Goal: Find specific page/section: Find specific page/section

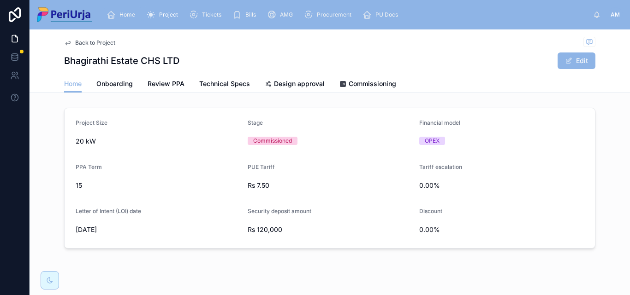
click at [129, 10] on div "Home" at bounding box center [122, 14] width 32 height 15
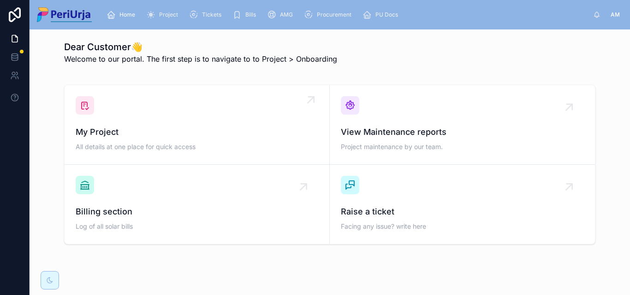
click at [128, 94] on link "My Project All details at one place for quick access" at bounding box center [197, 125] width 265 height 80
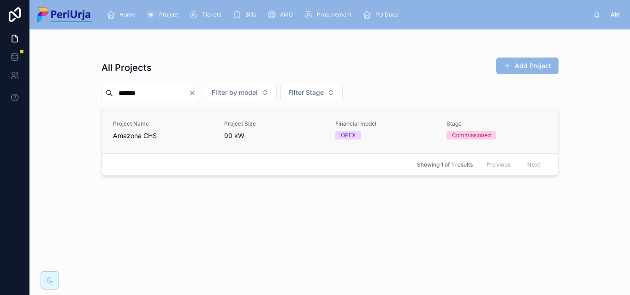
type input "*******"
click at [148, 124] on span "Project Name" at bounding box center [163, 123] width 100 height 7
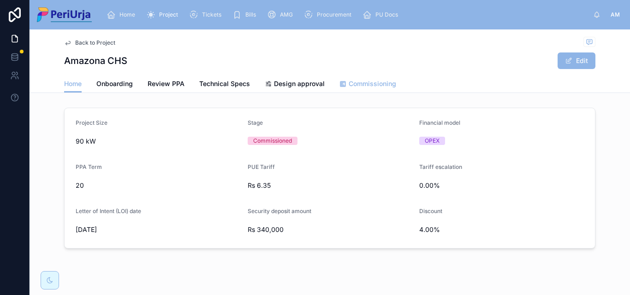
click at [377, 83] on span "Commissioning" at bounding box center [371, 83] width 47 height 9
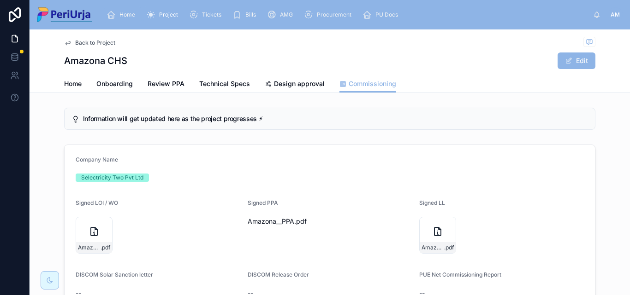
click at [136, 11] on div "Home" at bounding box center [122, 14] width 32 height 15
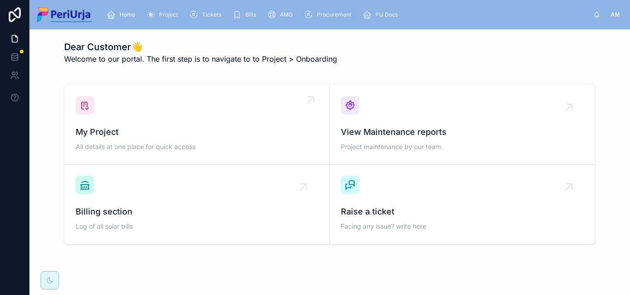
click at [91, 104] on div "My Project All details at one place for quick access" at bounding box center [197, 124] width 242 height 57
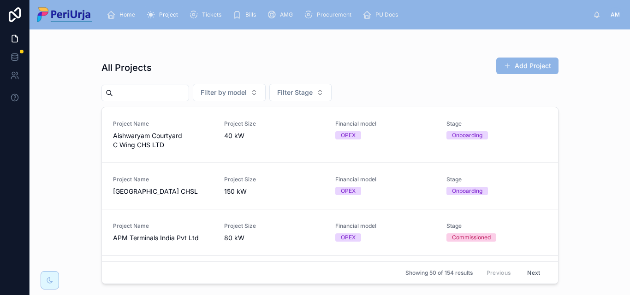
click at [124, 98] on input "text" at bounding box center [151, 93] width 76 height 13
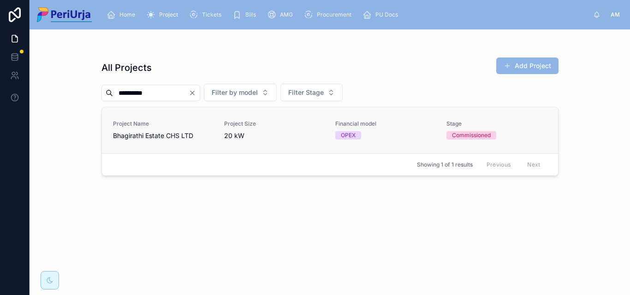
type input "**********"
click at [148, 119] on link "Project Name Bhagirathi Estate CHS LTD Project Size 20 kW Financial model OPEX …" at bounding box center [330, 130] width 456 height 46
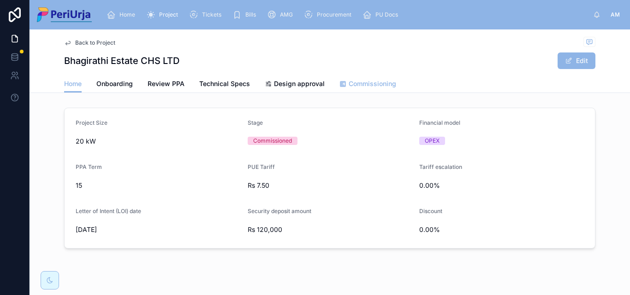
click at [353, 86] on span "Commissioning" at bounding box center [371, 83] width 47 height 9
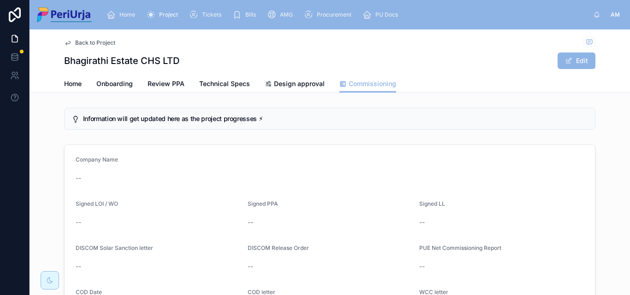
click at [235, 53] on div "Bhagirathi Estate CHS LTD Edit" at bounding box center [329, 61] width 531 height 18
click at [64, 80] on span "Home" at bounding box center [73, 83] width 18 height 9
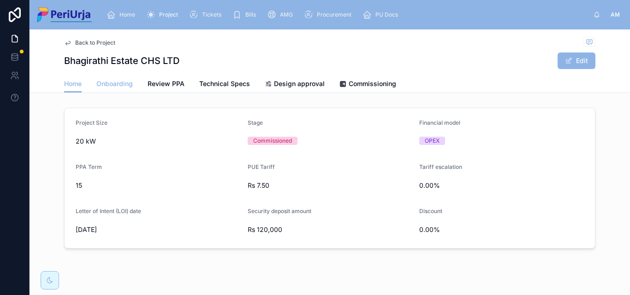
click at [108, 85] on span "Onboarding" at bounding box center [114, 83] width 36 height 9
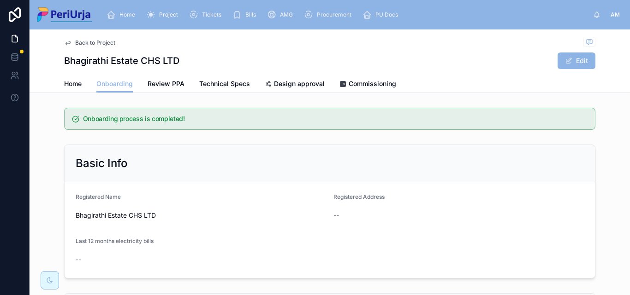
click at [59, 84] on div "Home Onboarding Review PPA Technical Specs Design approval Commissioning" at bounding box center [329, 84] width 589 height 18
click at [71, 84] on span "Home" at bounding box center [73, 83] width 18 height 9
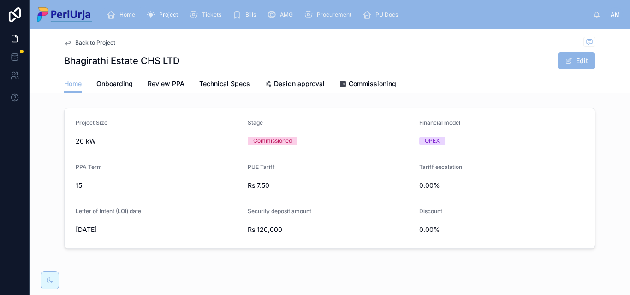
click at [138, 15] on div "Home" at bounding box center [122, 14] width 32 height 15
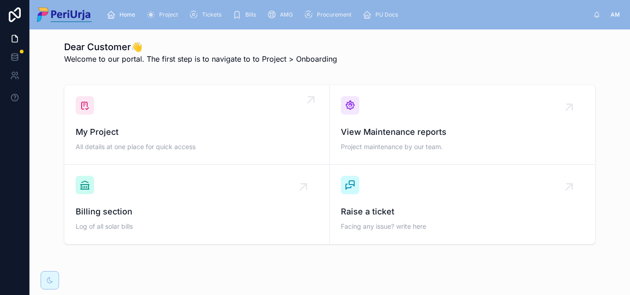
click at [152, 110] on div "My Project All details at one place for quick access" at bounding box center [197, 124] width 242 height 57
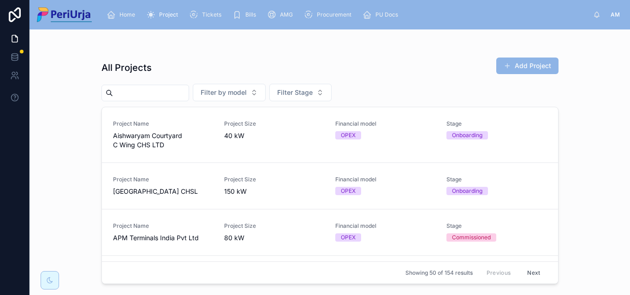
click at [128, 92] on input "text" at bounding box center [151, 93] width 76 height 13
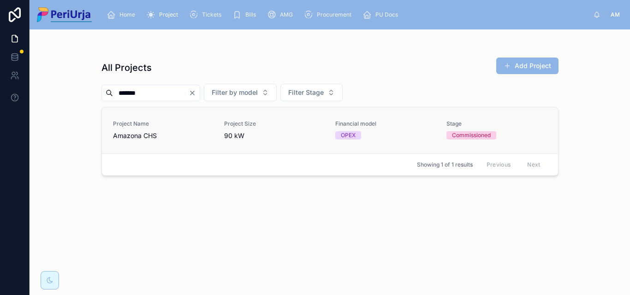
type input "*******"
click at [153, 125] on span "Project Name" at bounding box center [163, 123] width 100 height 7
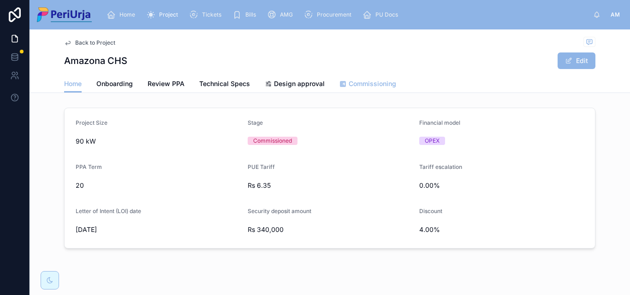
click at [353, 85] on span "Commissioning" at bounding box center [371, 83] width 47 height 9
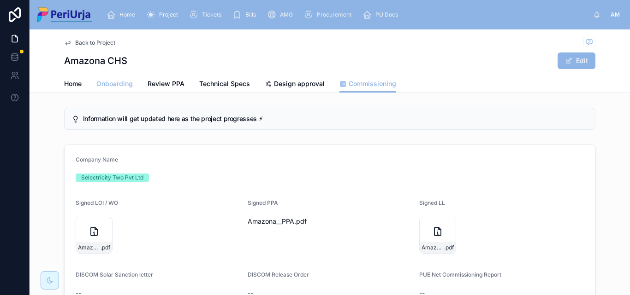
click at [122, 80] on span "Onboarding" at bounding box center [114, 83] width 36 height 9
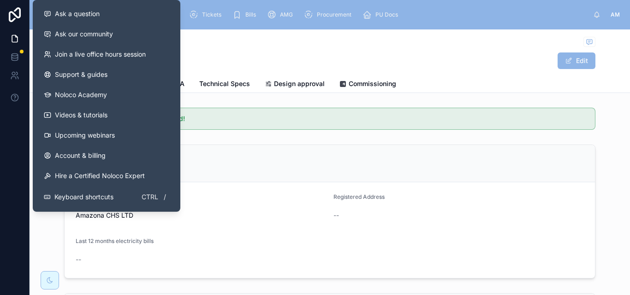
click at [193, 53] on div "Amazona CHS Edit" at bounding box center [329, 61] width 531 height 18
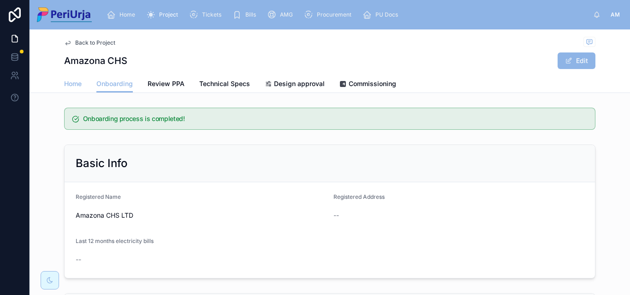
click at [65, 83] on span "Home" at bounding box center [73, 83] width 18 height 9
